Goal: Information Seeking & Learning: Learn about a topic

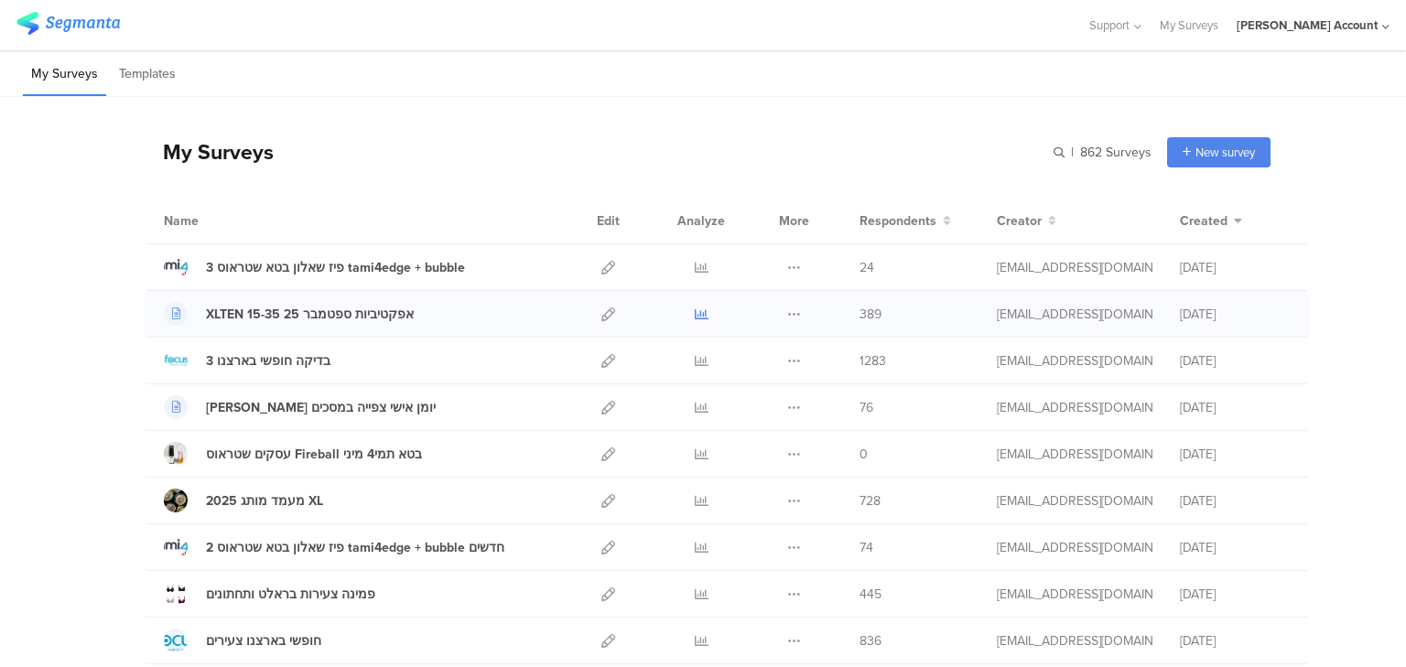
click at [695, 308] on icon at bounding box center [702, 315] width 14 height 14
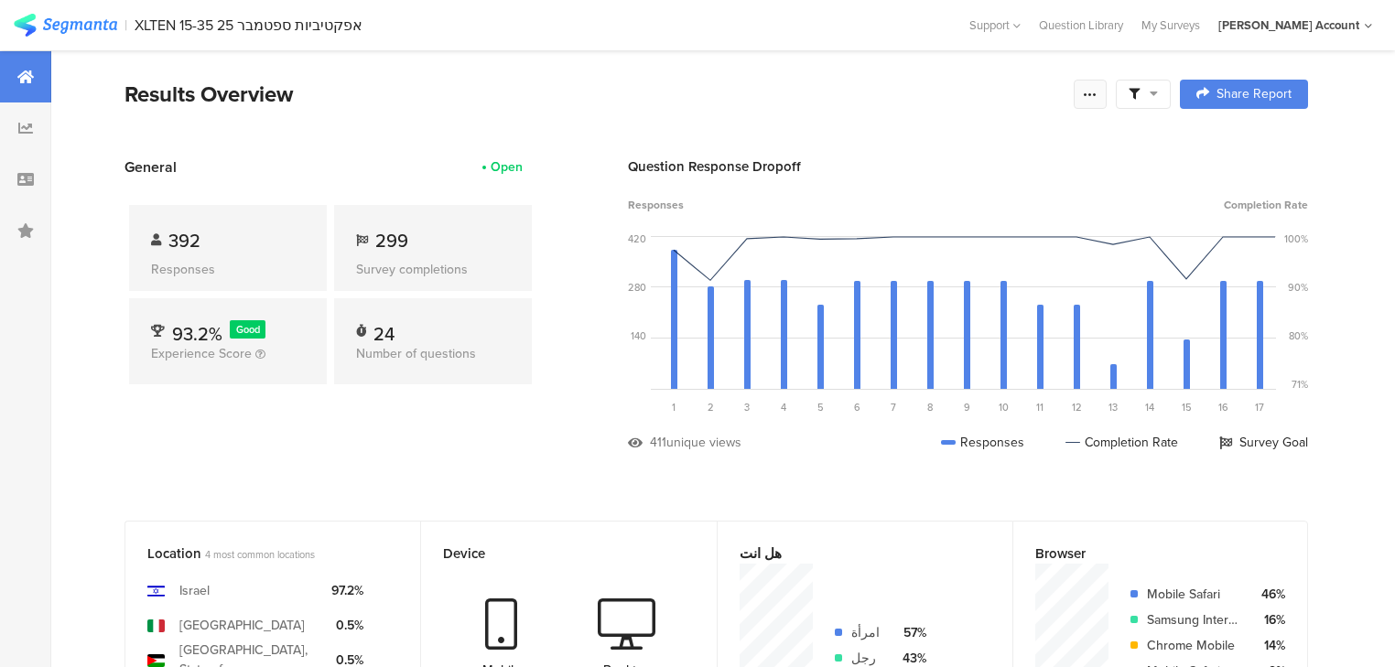
click at [1097, 87] on icon at bounding box center [1090, 94] width 15 height 15
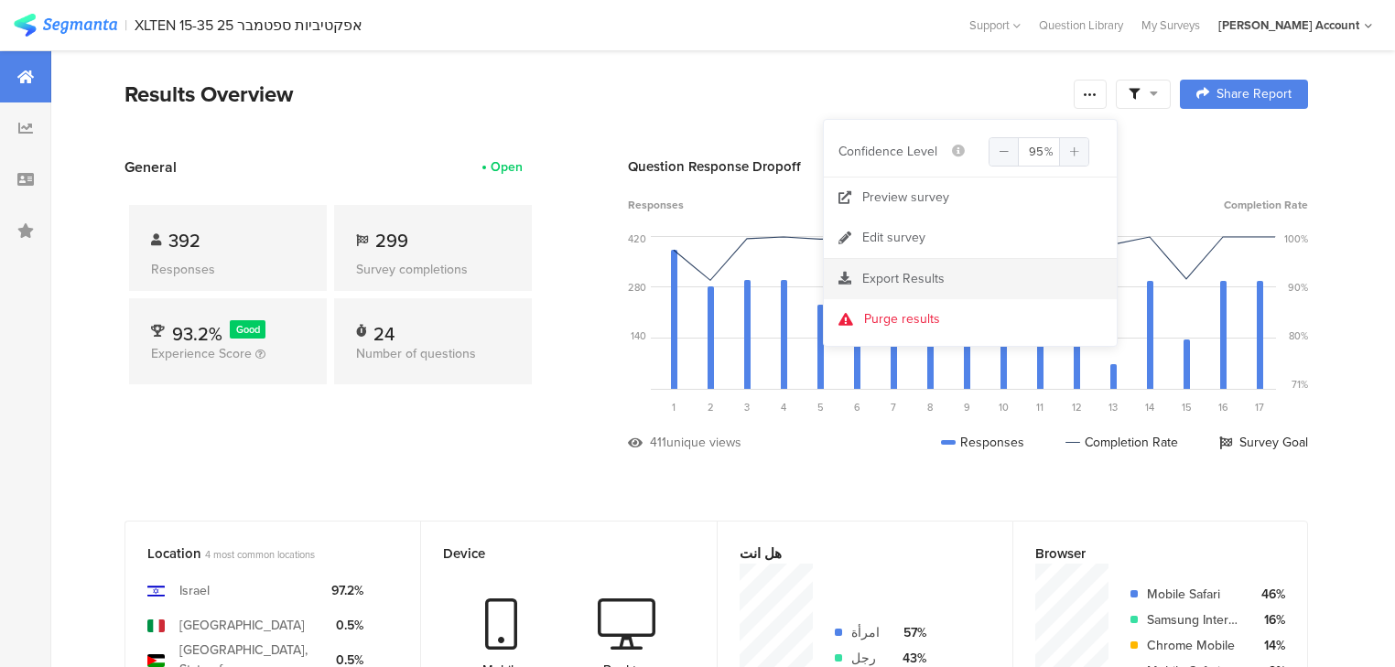
click at [925, 266] on section "Export Results" at bounding box center [970, 279] width 293 height 40
click at [876, 274] on span "Export Results" at bounding box center [903, 278] width 82 height 19
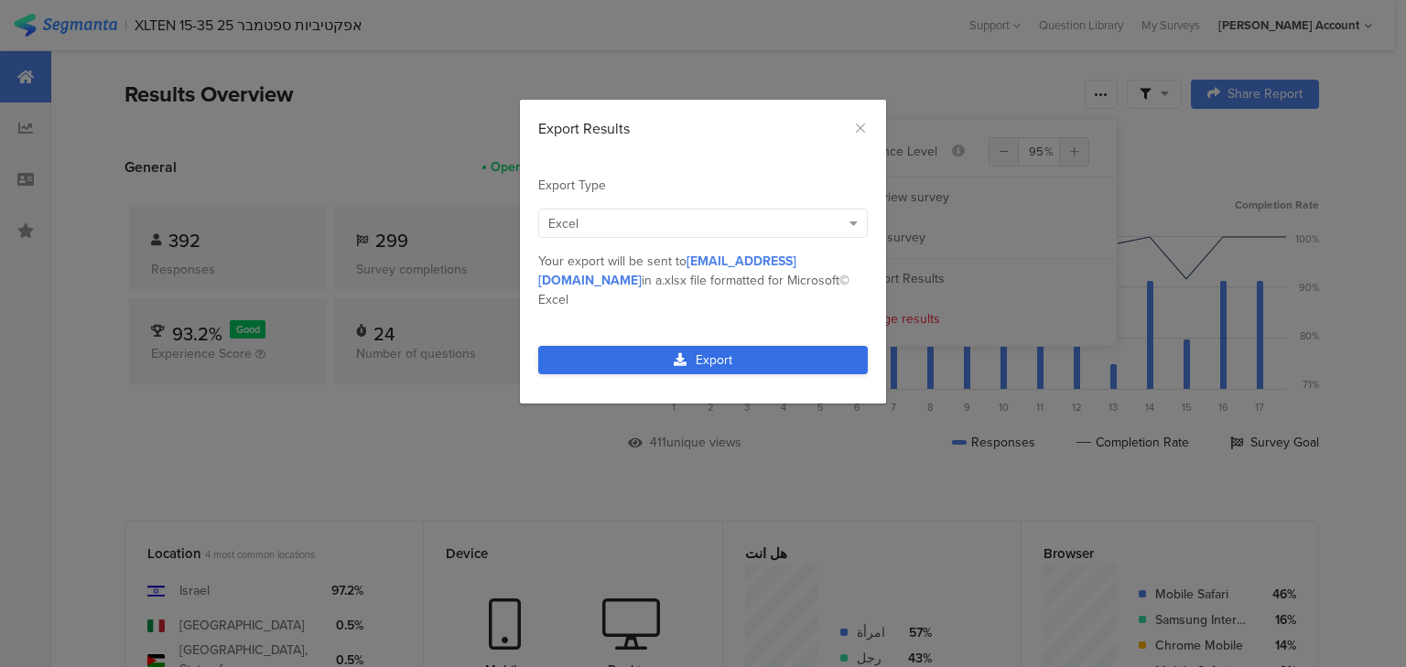
click at [727, 346] on link "Export" at bounding box center [702, 360] width 329 height 28
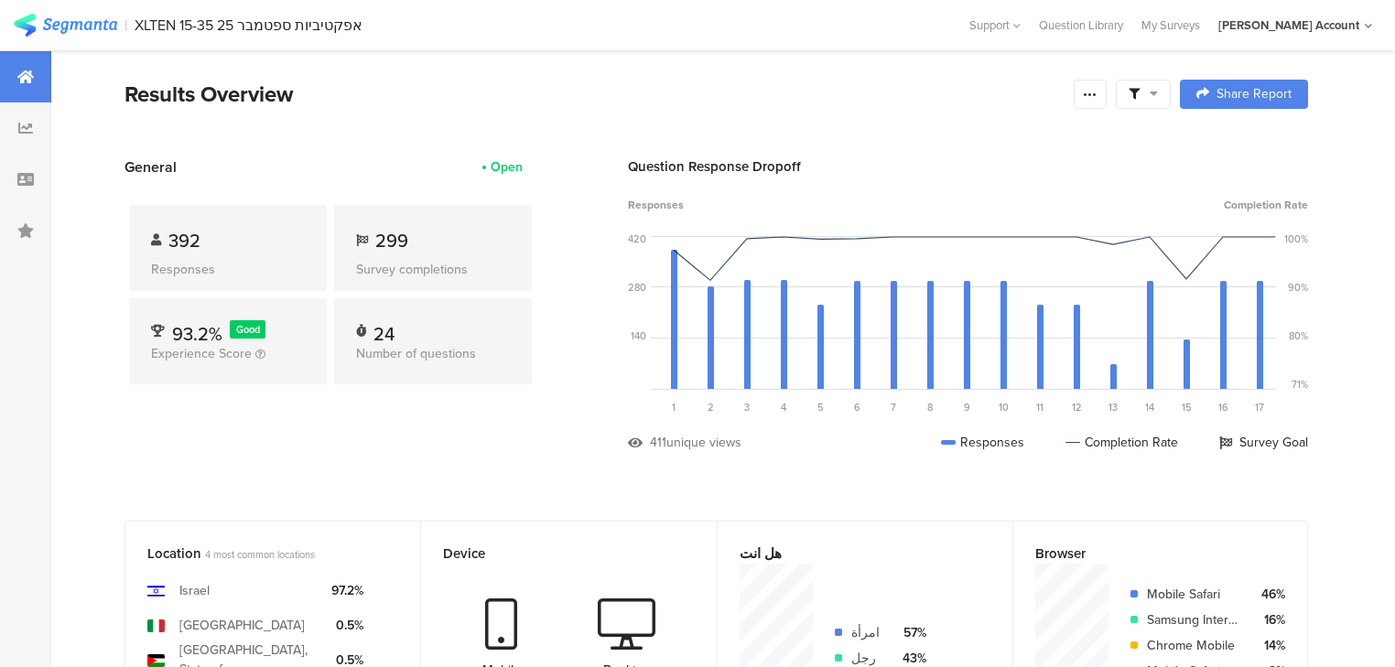
click at [519, 201] on div "392 Responses 299 Survey completions 93.2% Good Experience Score 24 Number of q…" at bounding box center [330, 299] width 412 height 242
click at [1171, 86] on div at bounding box center [1143, 94] width 55 height 29
click at [1158, 88] on div at bounding box center [1143, 94] width 29 height 16
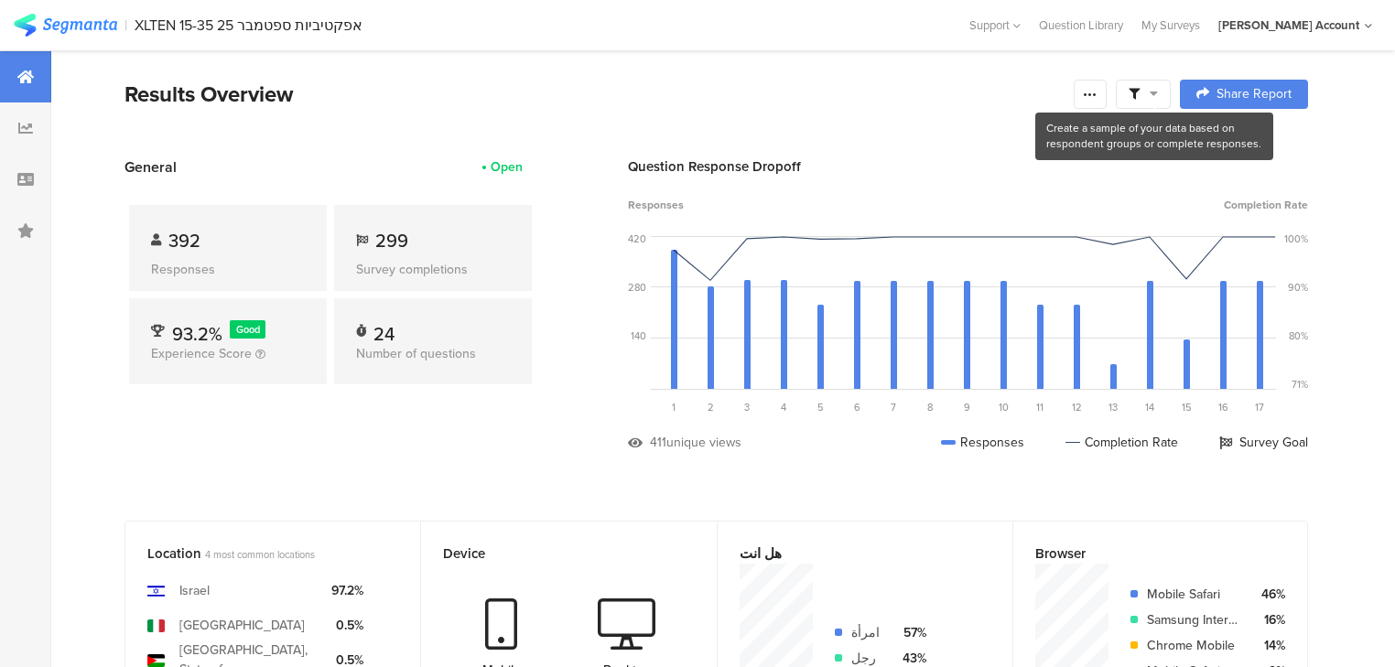
click at [1139, 94] on icon at bounding box center [1134, 94] width 11 height 11
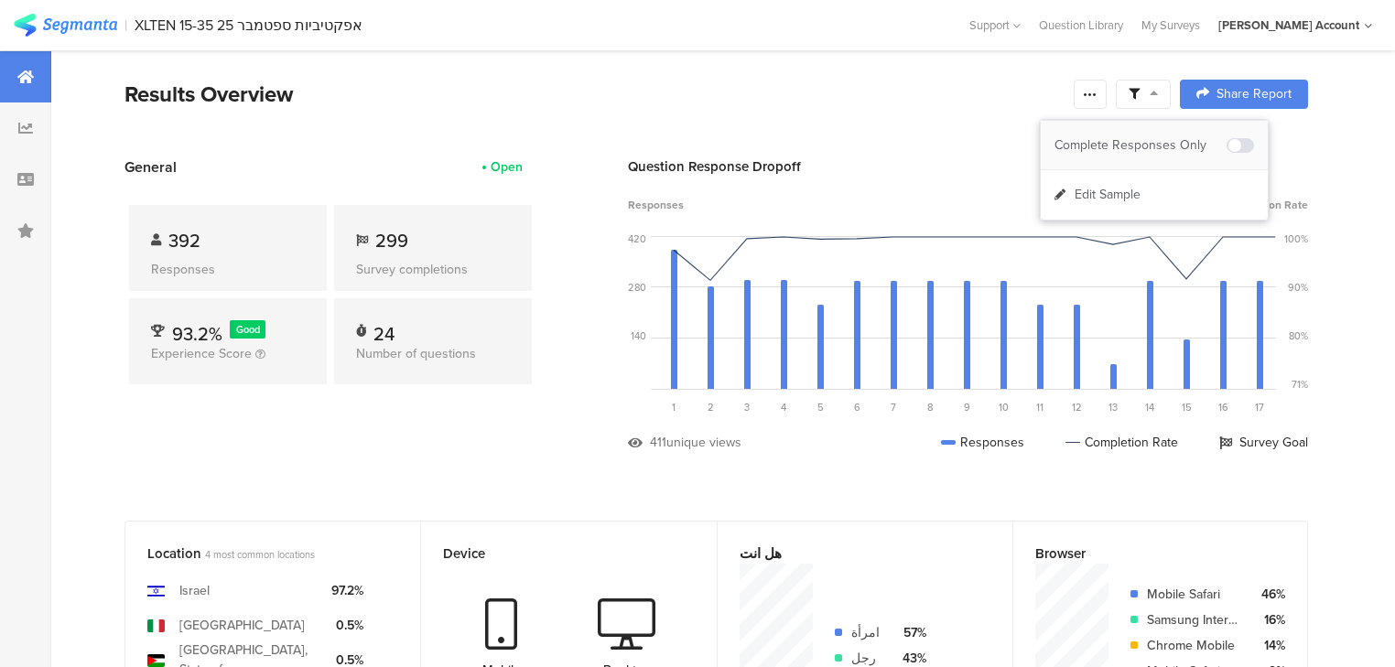
click at [1241, 144] on span at bounding box center [1239, 145] width 27 height 15
click at [1097, 92] on icon at bounding box center [1090, 94] width 15 height 15
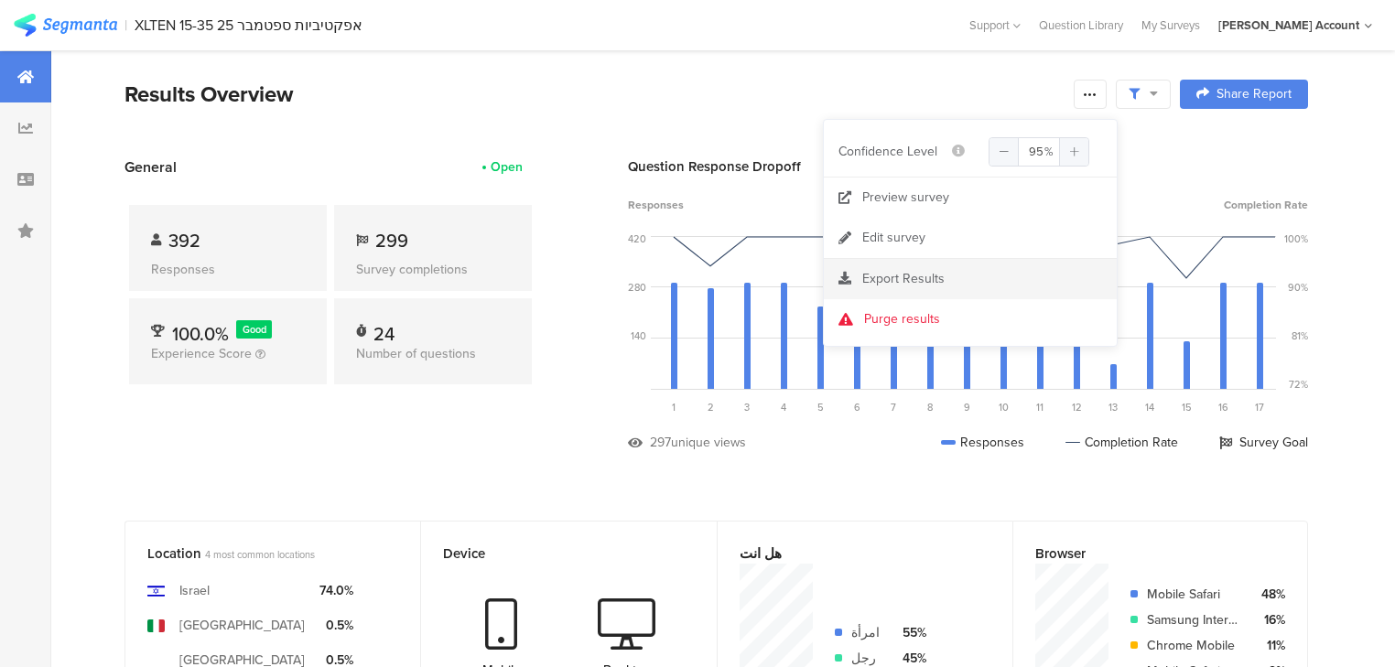
click at [893, 278] on span "Export Results" at bounding box center [903, 278] width 82 height 19
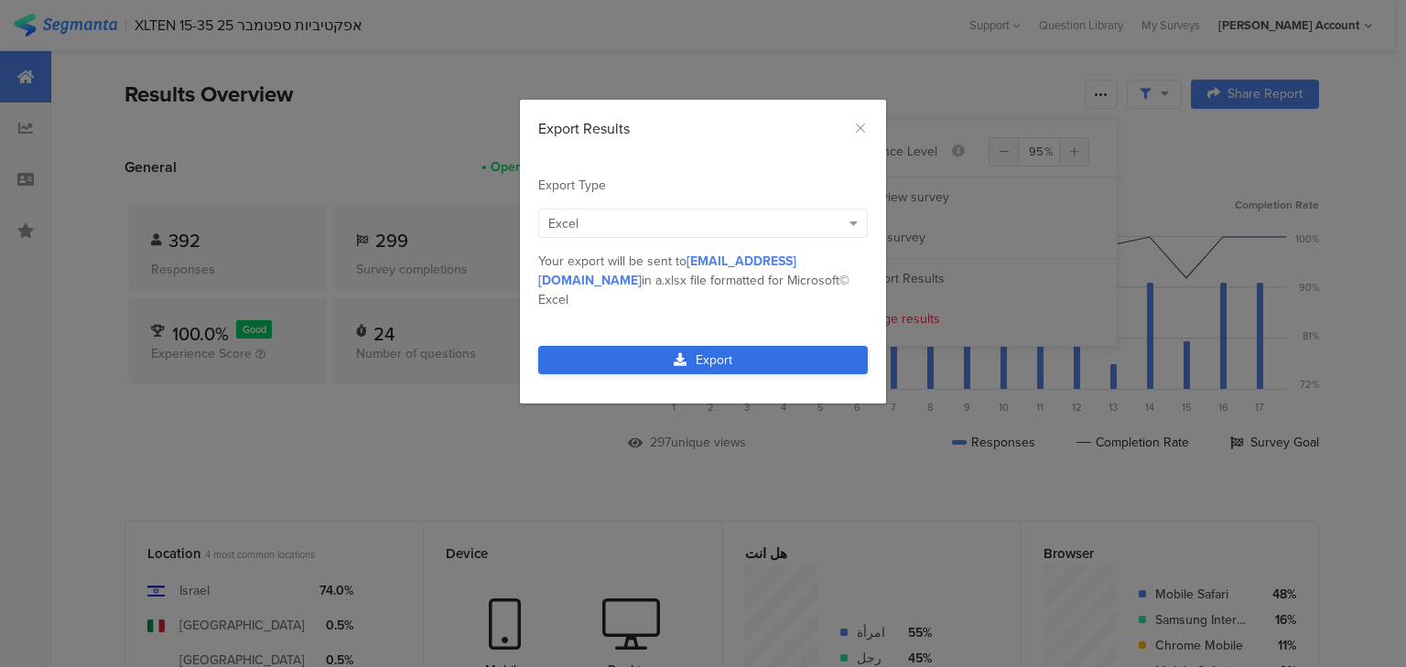
click at [700, 346] on link "Export" at bounding box center [702, 360] width 329 height 28
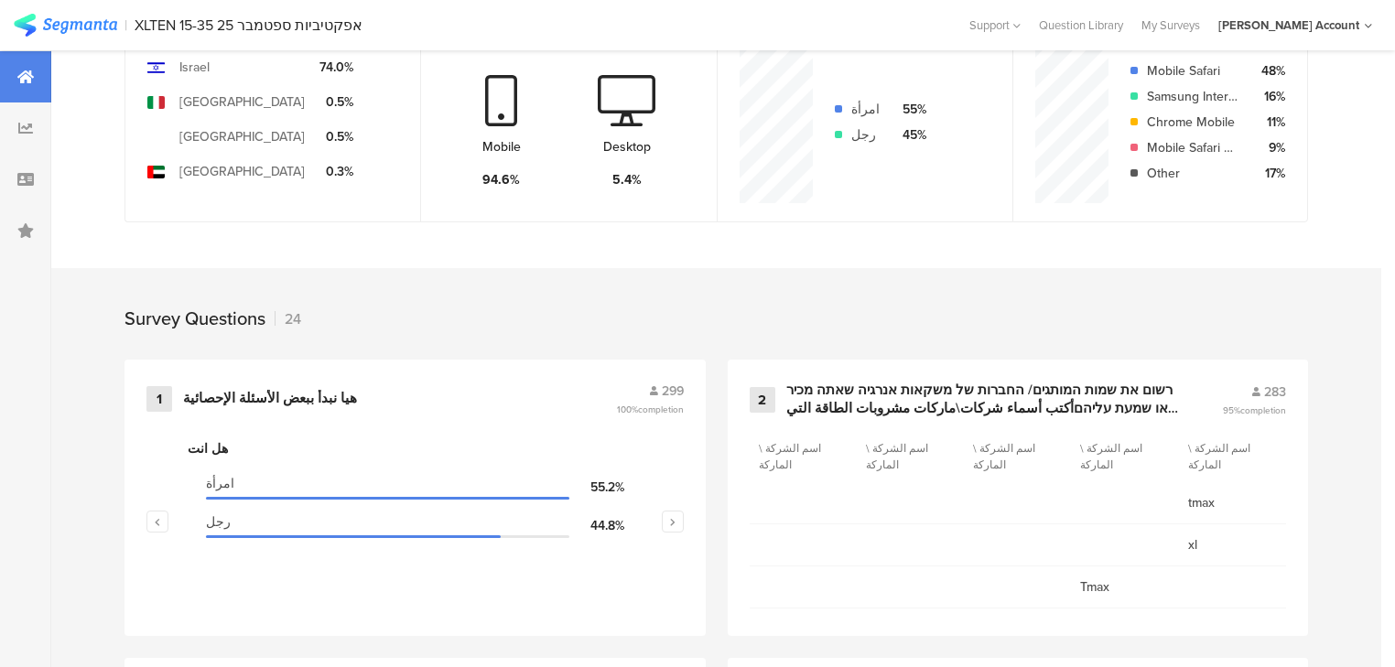
scroll to position [805, 0]
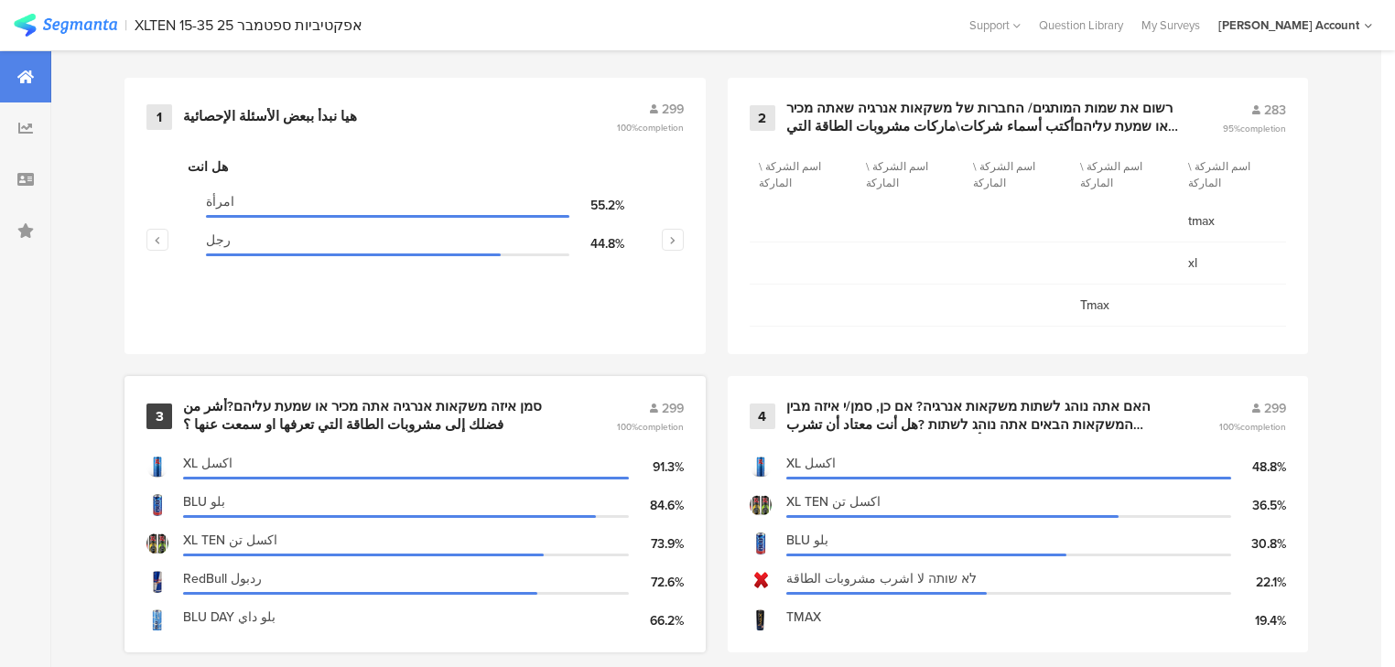
click at [439, 400] on div "סמן איזה משקאות אנרגיה אתה מכיר או שמעת עליהם?أشر من فضلك إلى مشروبات الطاقة ال…" at bounding box center [377, 416] width 389 height 36
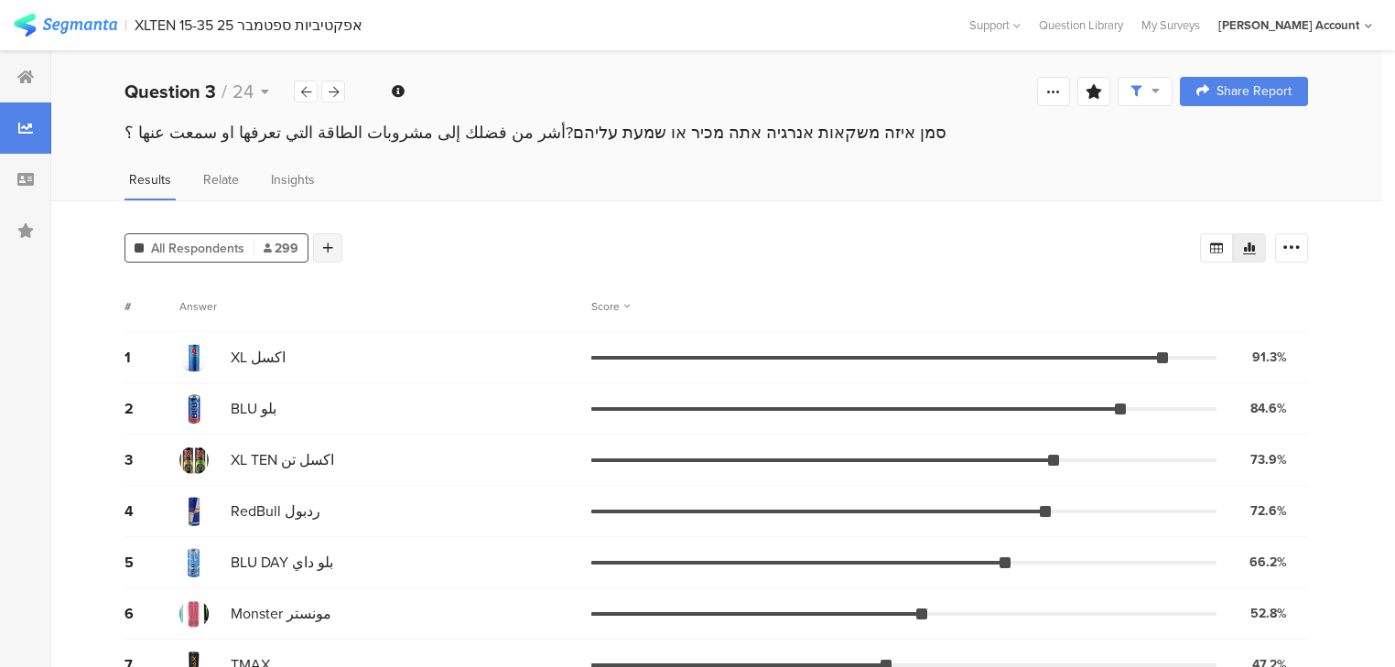
click at [326, 243] on icon at bounding box center [328, 248] width 10 height 13
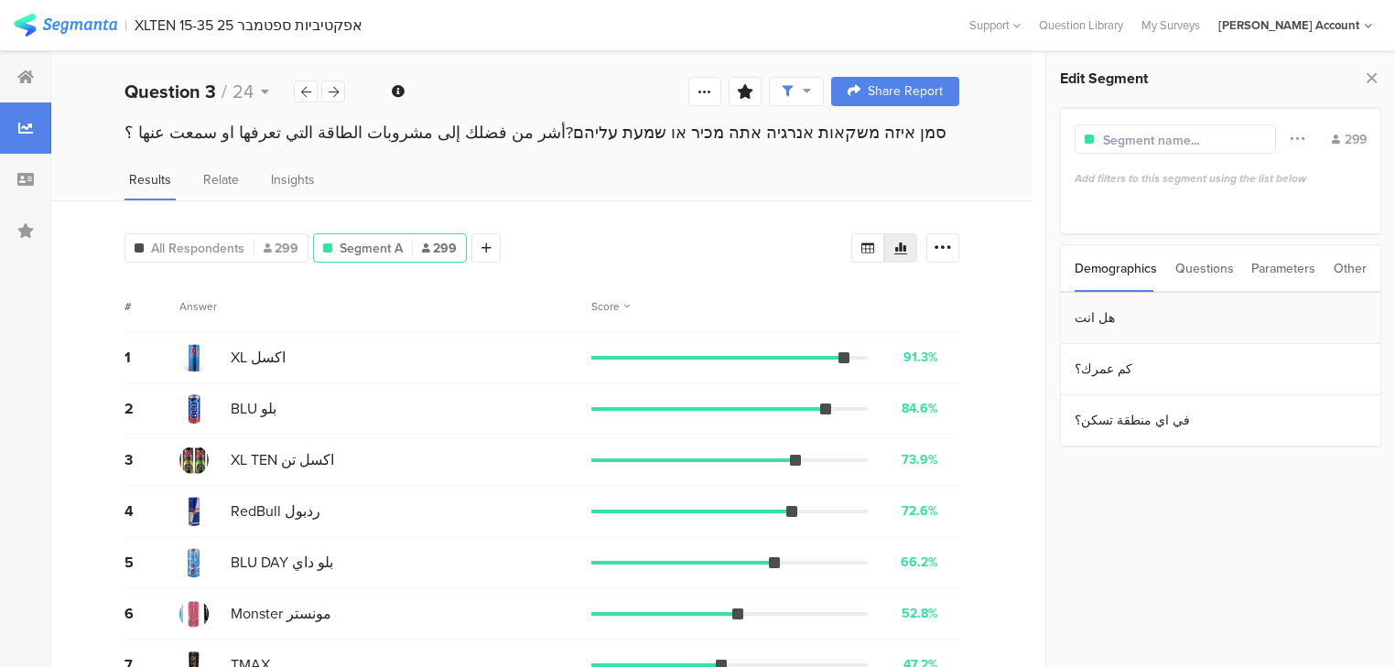
click at [1112, 316] on section "هل انت" at bounding box center [1220, 318] width 319 height 51
click at [1112, 318] on section "رجل 137" at bounding box center [1220, 308] width 327 height 38
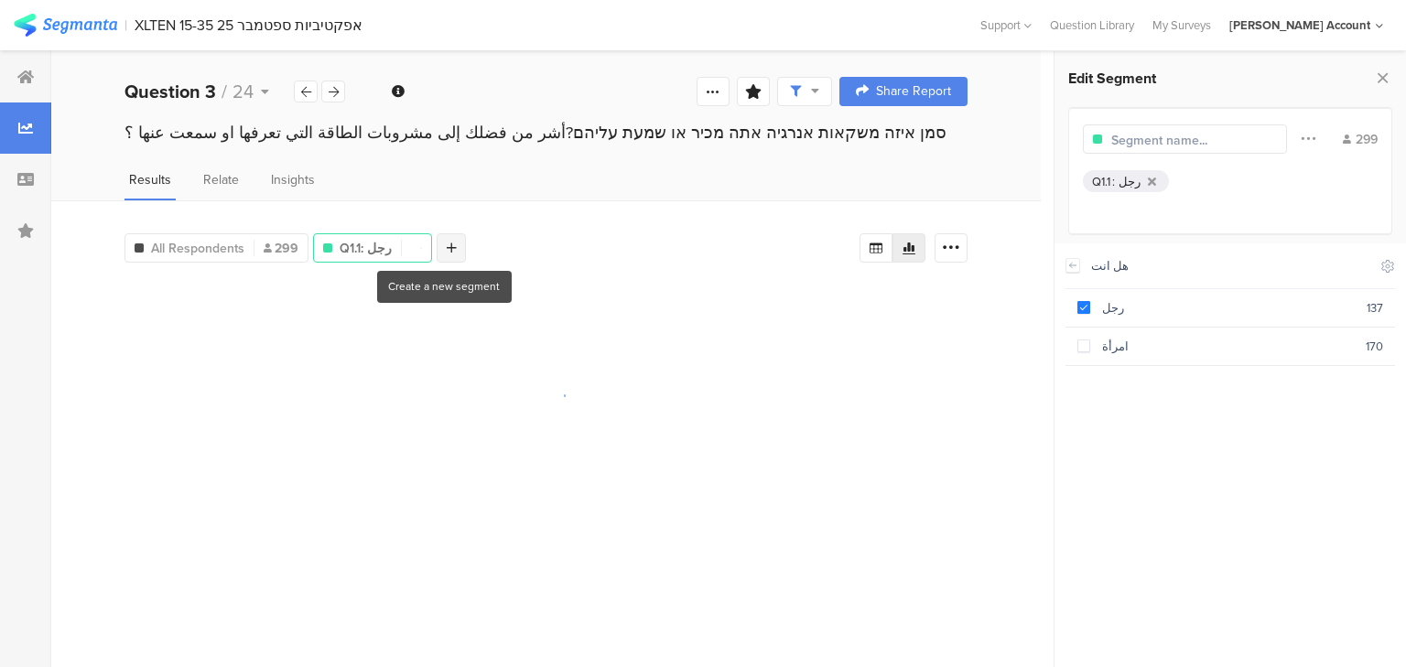
click at [448, 242] on div at bounding box center [451, 247] width 29 height 29
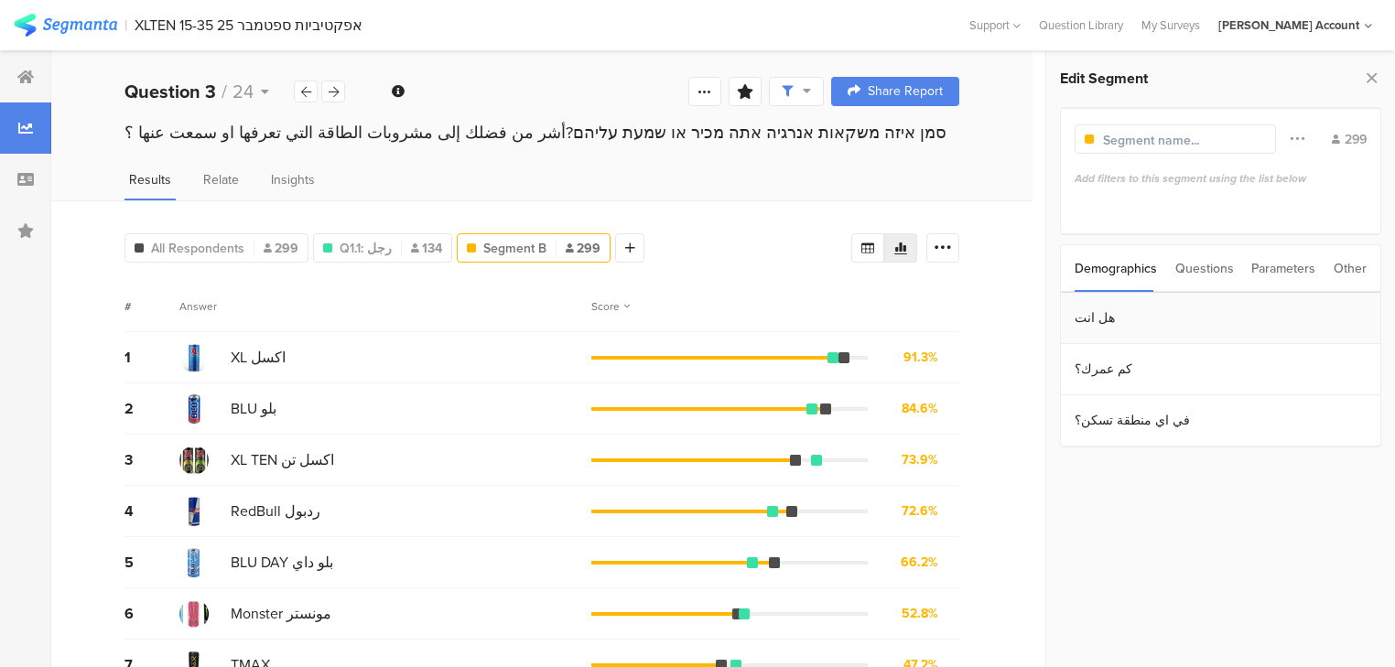
click at [1102, 315] on section "هل انت" at bounding box center [1220, 318] width 319 height 51
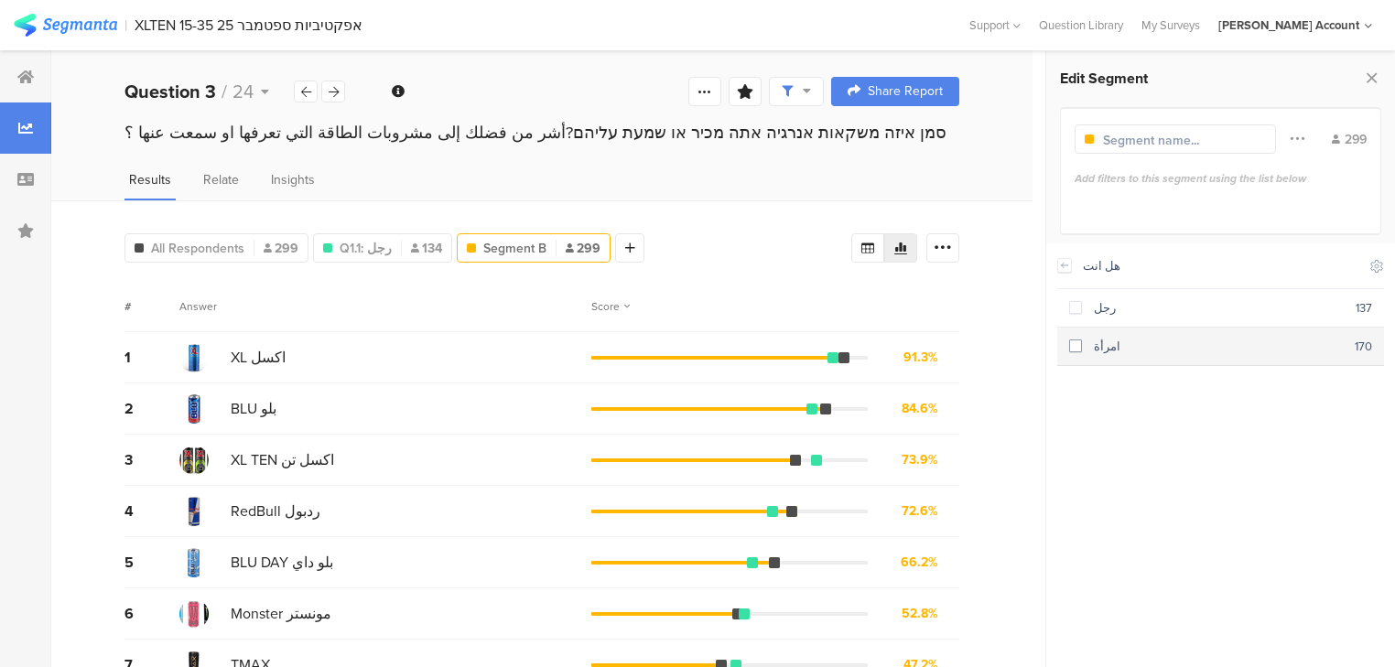
drag, startPoint x: 1102, startPoint y: 345, endPoint x: 1085, endPoint y: 345, distance: 16.5
click at [1102, 345] on div "امرأة" at bounding box center [1218, 346] width 273 height 17
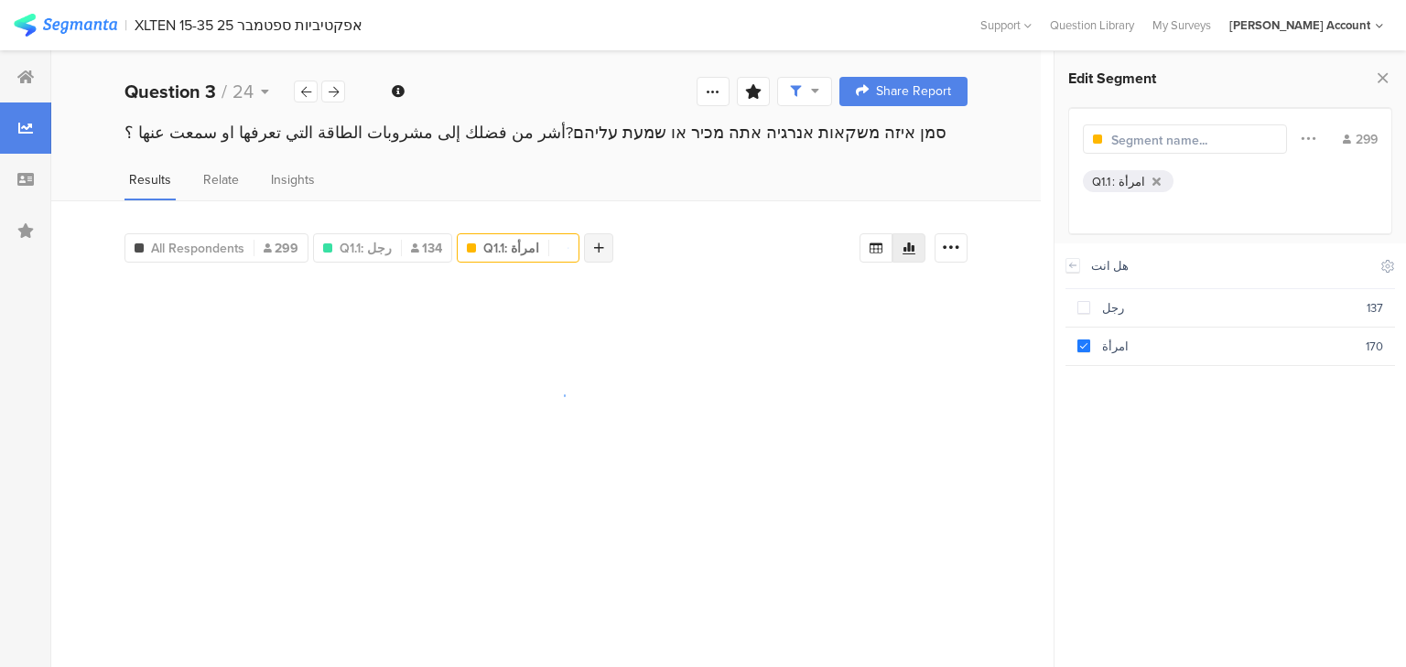
click at [594, 242] on icon at bounding box center [599, 248] width 10 height 13
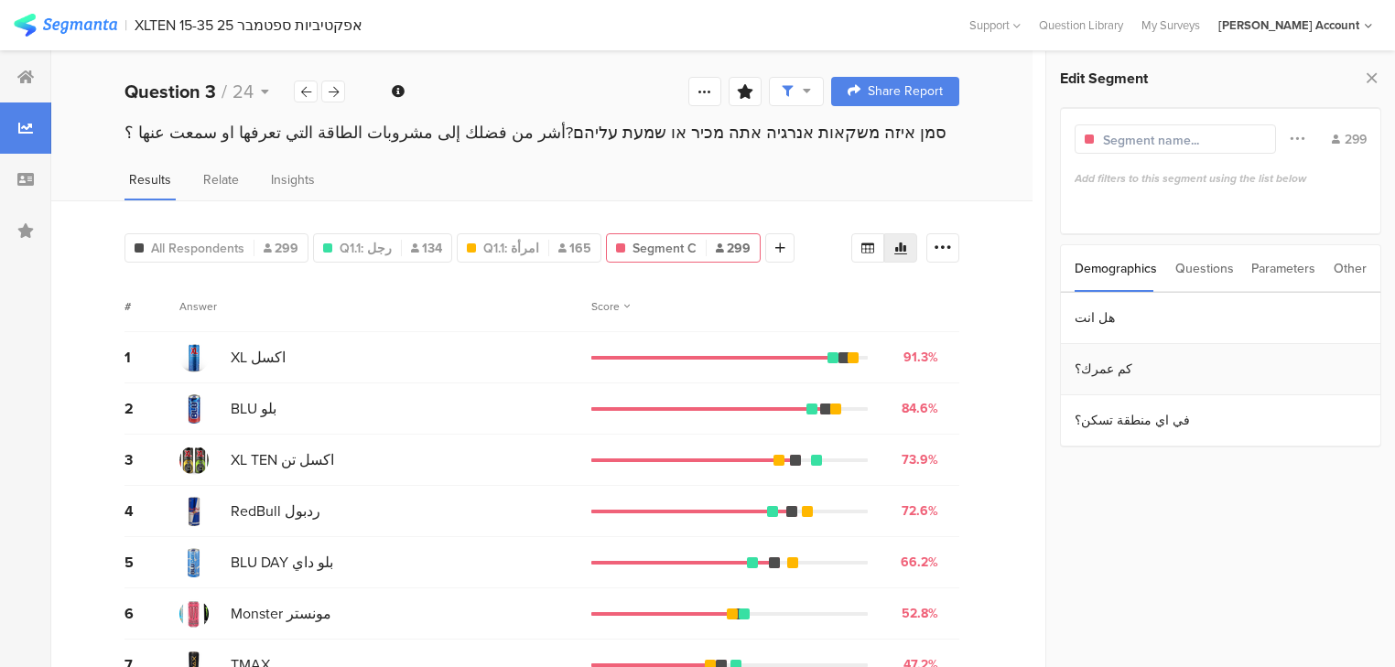
click at [1132, 364] on section "كم عمرك؟" at bounding box center [1220, 369] width 319 height 51
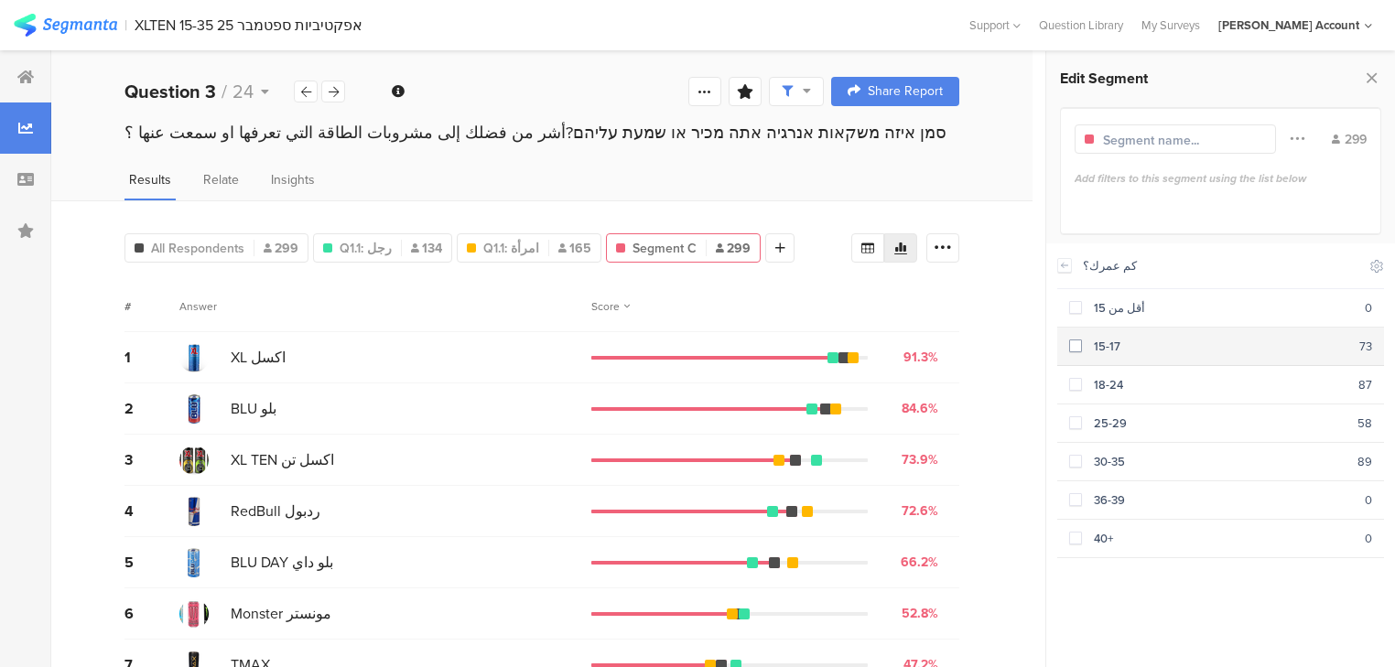
click at [1091, 352] on div "15-17" at bounding box center [1220, 346] width 277 height 17
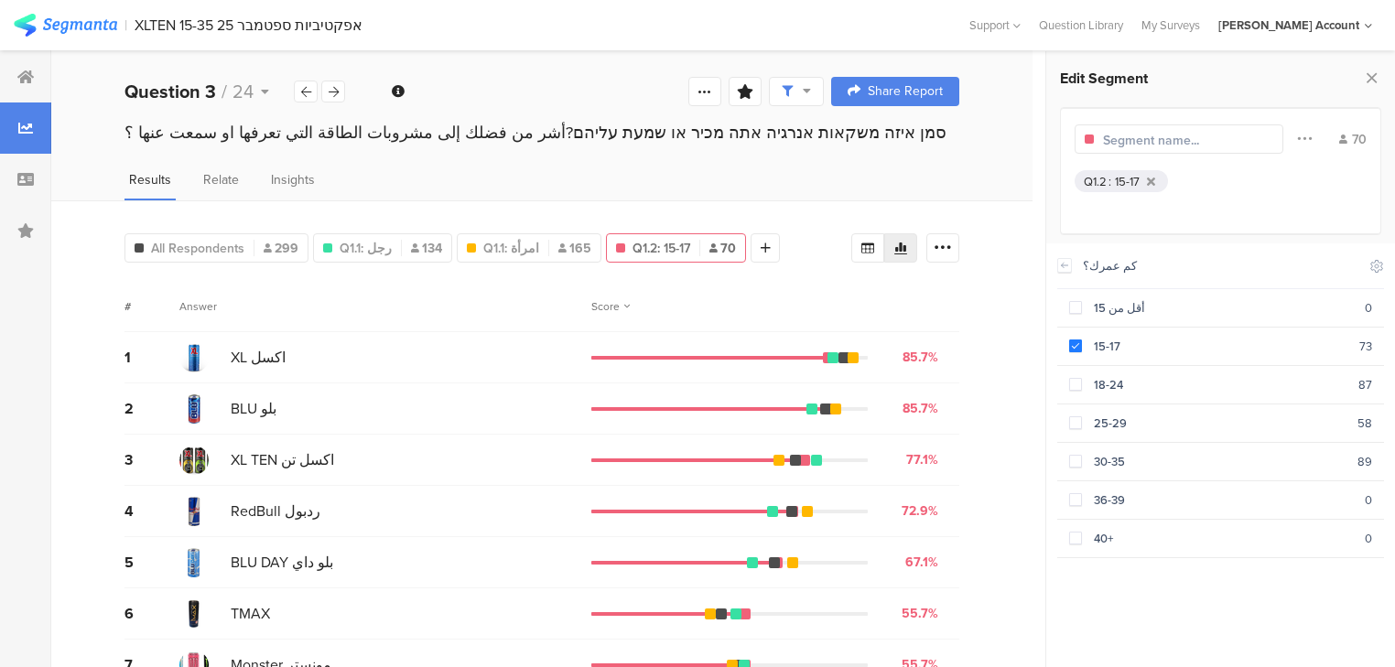
click at [751, 238] on div at bounding box center [765, 247] width 29 height 29
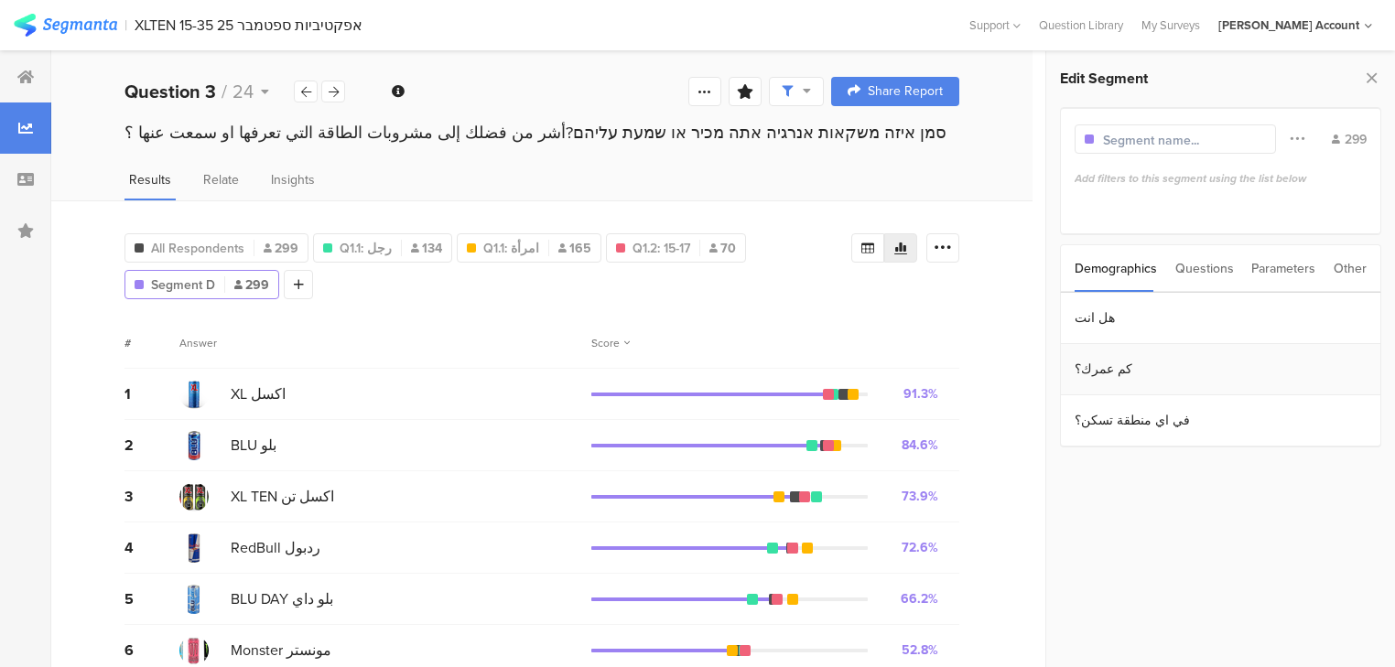
click at [1145, 375] on section "كم عمرك؟" at bounding box center [1220, 369] width 319 height 51
click at [1145, 376] on div "18-24" at bounding box center [1220, 384] width 276 height 17
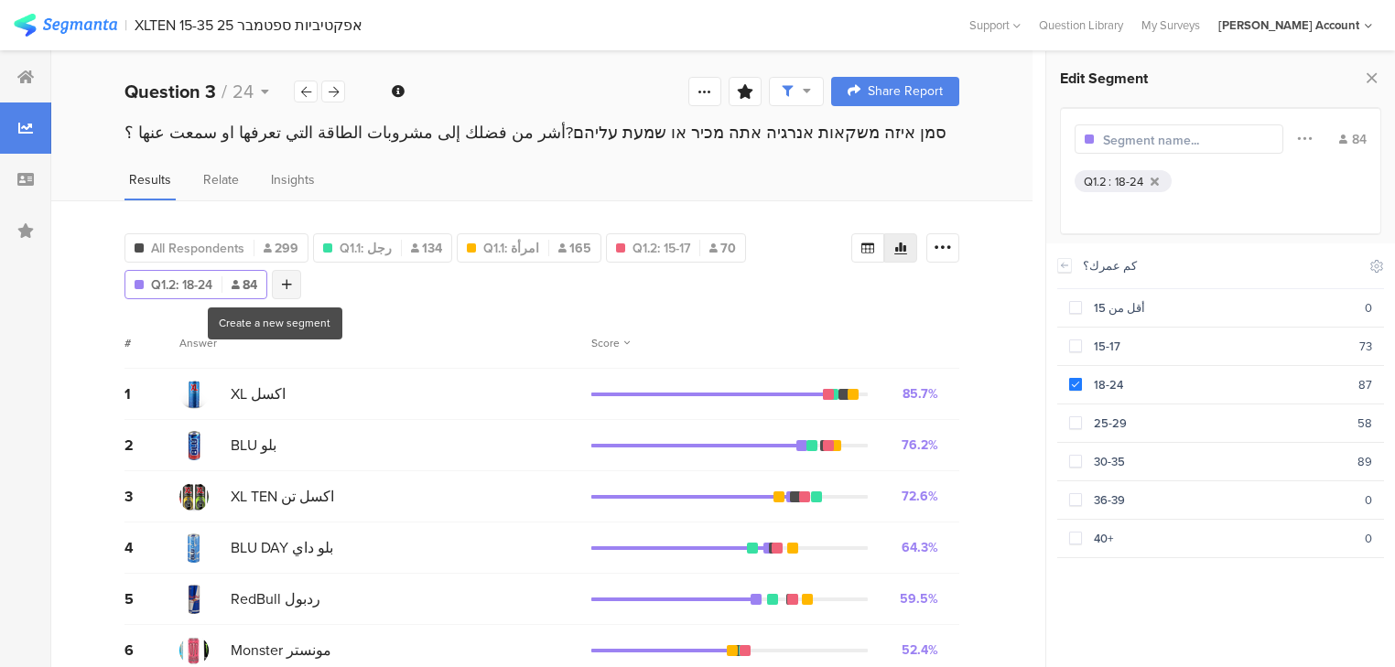
click at [297, 280] on div at bounding box center [286, 284] width 29 height 29
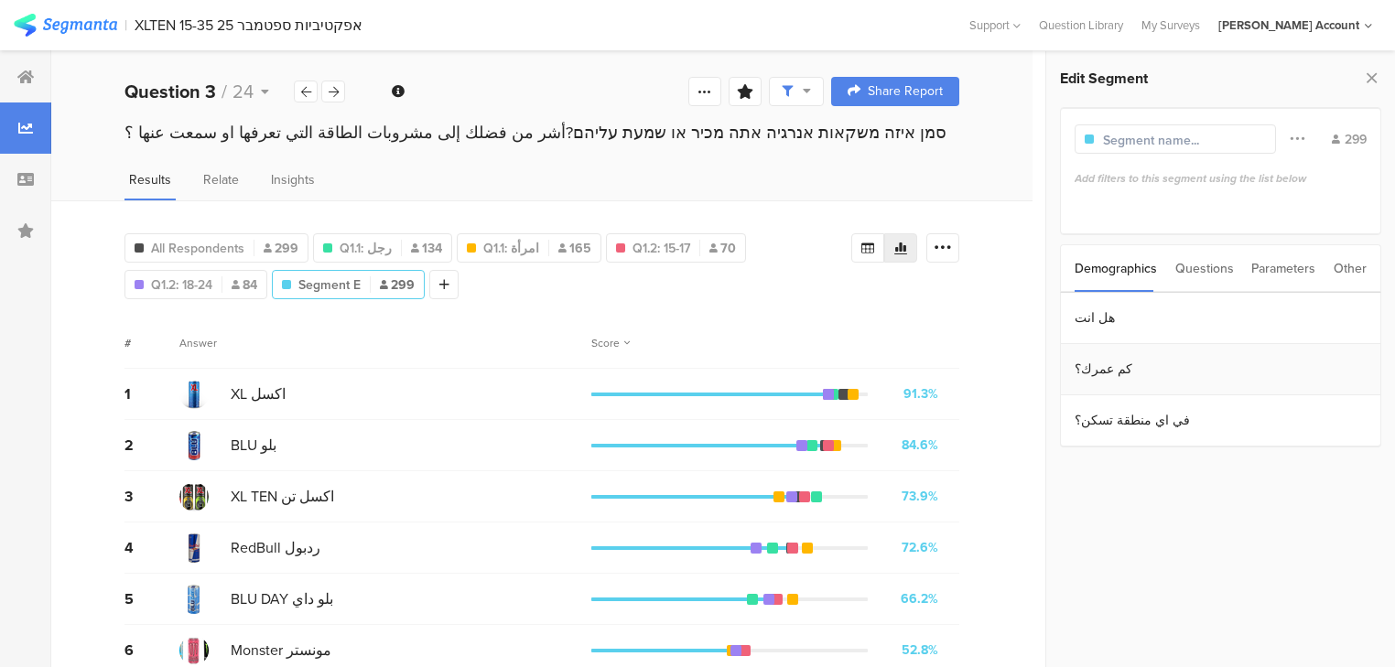
click at [1122, 372] on section "كم عمرك؟" at bounding box center [1220, 369] width 319 height 51
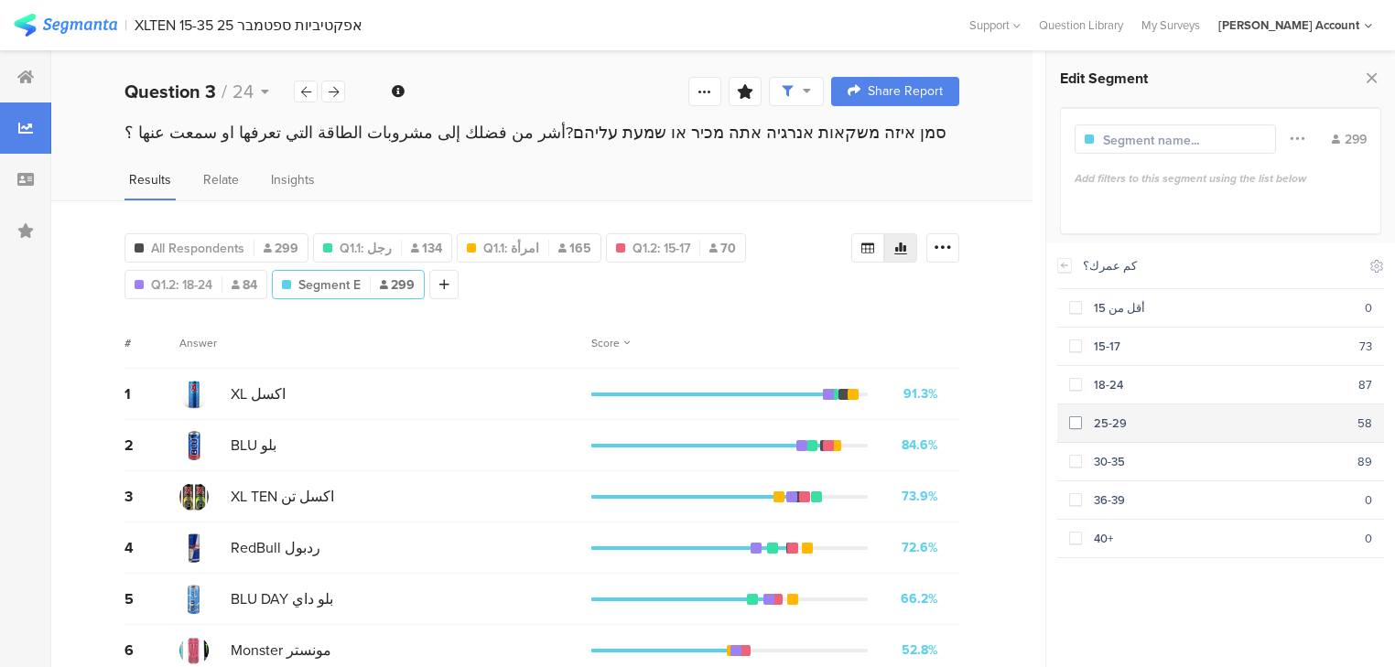
click at [1119, 430] on section "25-29 58" at bounding box center [1220, 424] width 327 height 38
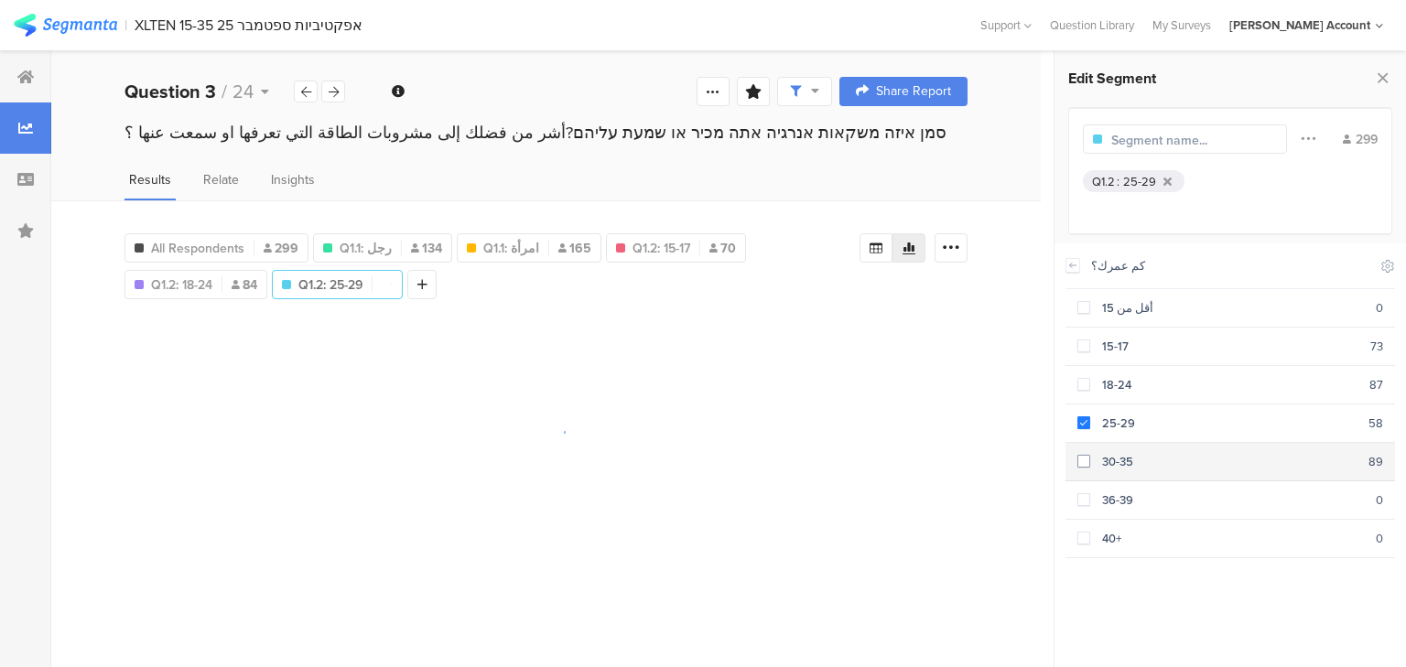
click at [1121, 454] on div "30-35" at bounding box center [1229, 461] width 278 height 17
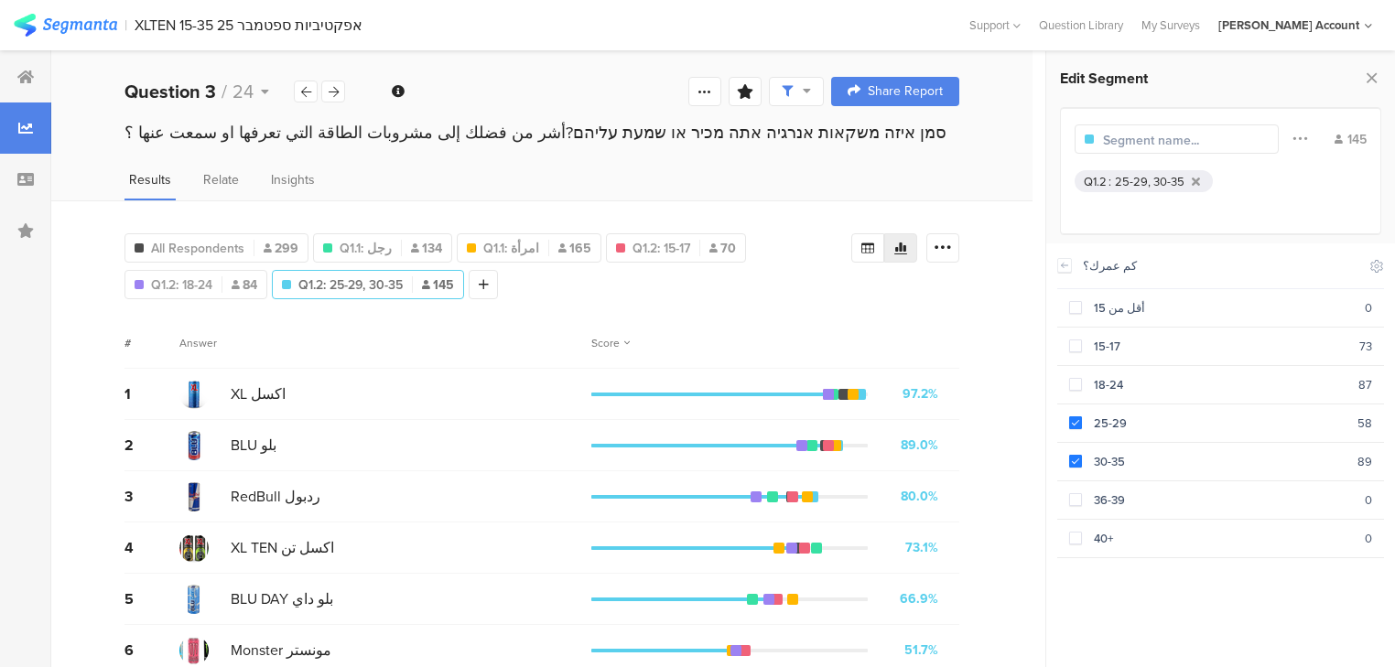
click at [231, 229] on div "All Respondents 299 Q1.1: رجل 134 Q1.1: امرأة 165 Q1.2: 15-17 70 Q1.2: 18-24 84…" at bounding box center [487, 262] width 727 height 73
click at [225, 242] on span "All Respondents" at bounding box center [197, 248] width 93 height 19
